Goal: Task Accomplishment & Management: Manage account settings

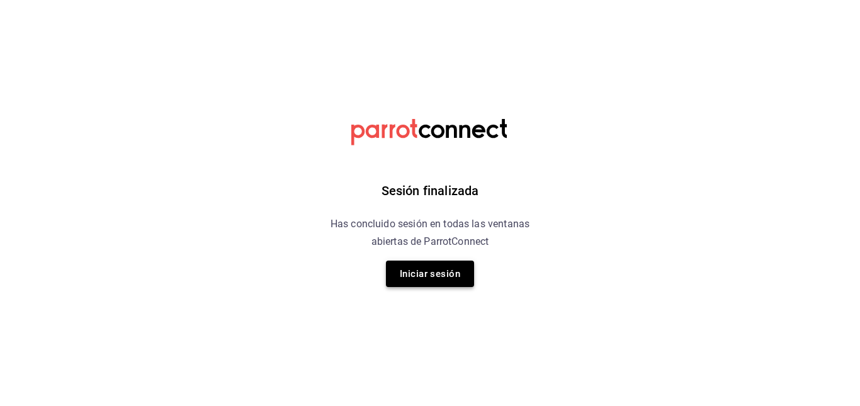
click at [459, 265] on button "Iniciar sesión" at bounding box center [430, 274] width 88 height 26
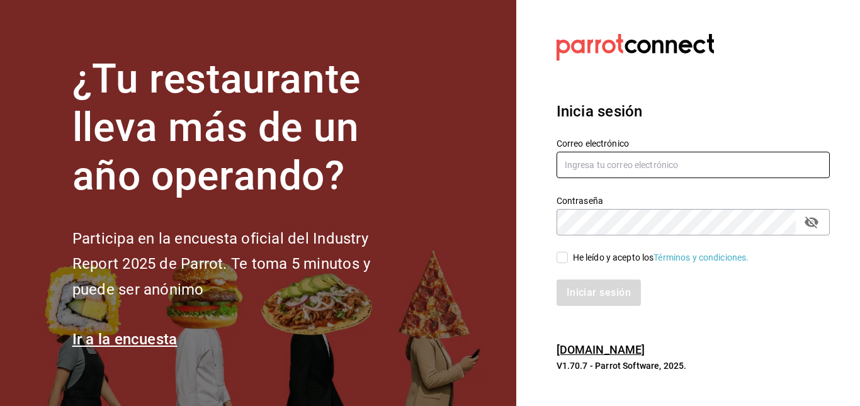
type input "[EMAIL_ADDRESS][DOMAIN_NAME]"
click at [566, 256] on input "He leído y acepto los Términos y condiciones." at bounding box center [562, 257] width 11 height 11
checkbox input "true"
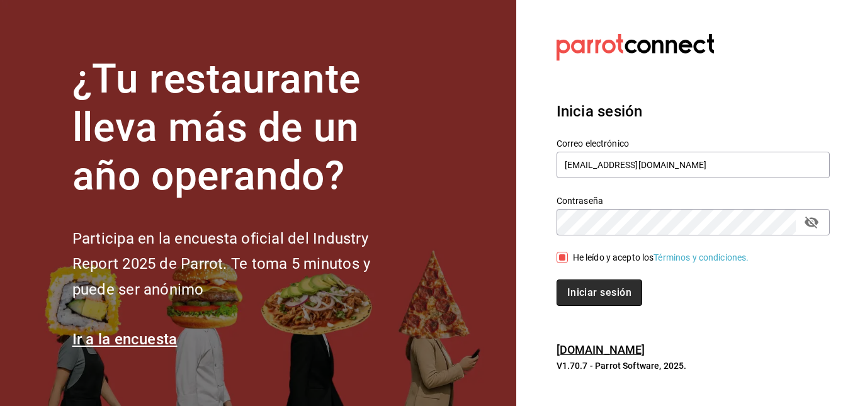
click at [586, 281] on button "Iniciar sesión" at bounding box center [600, 293] width 86 height 26
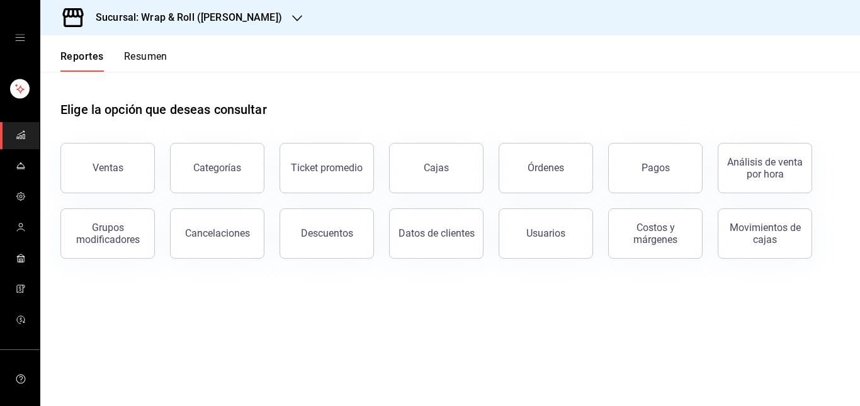
click at [18, 36] on icon "open drawer" at bounding box center [20, 38] width 10 height 10
